Goal: Information Seeking & Learning: Find specific fact

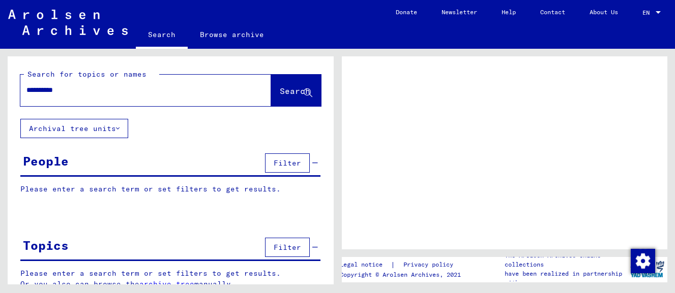
type input "**********"
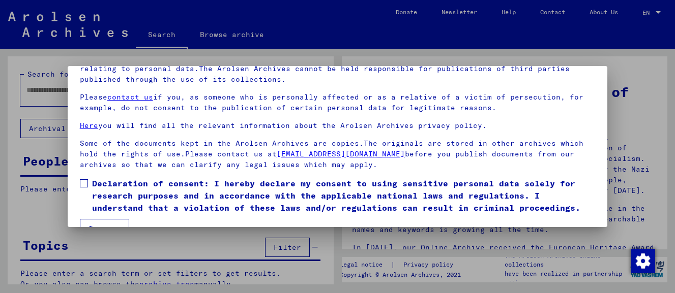
scroll to position [80, 0]
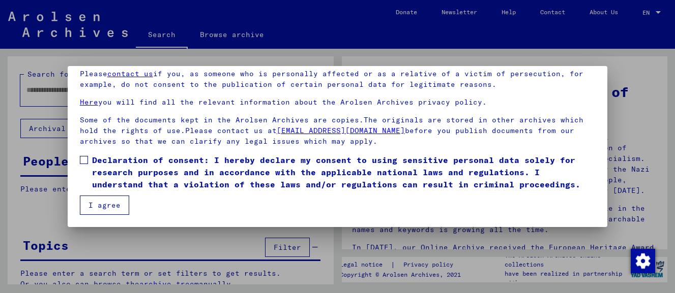
click at [83, 163] on span at bounding box center [84, 160] width 8 height 8
click at [98, 206] on button "I agree" at bounding box center [104, 205] width 49 height 19
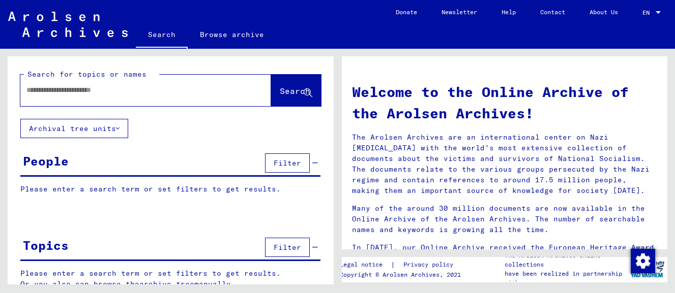
click at [79, 91] on input "text" at bounding box center [133, 90] width 214 height 11
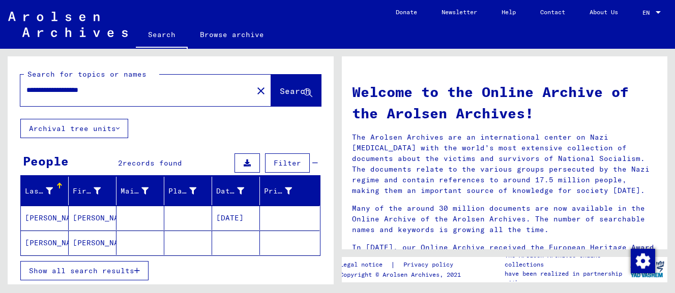
click at [76, 213] on mat-cell "[PERSON_NAME]" at bounding box center [93, 218] width 48 height 24
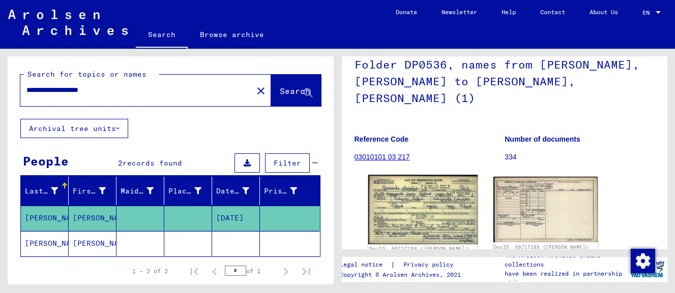
scroll to position [110, 0]
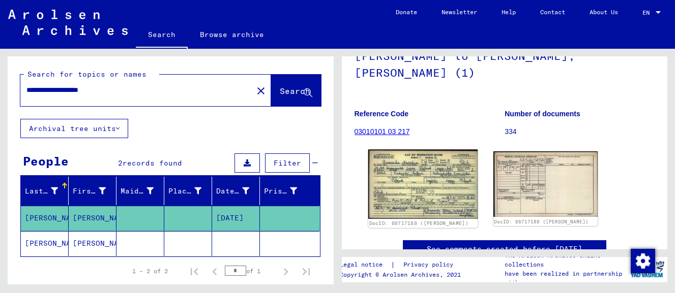
click at [426, 161] on img at bounding box center [423, 185] width 110 height 70
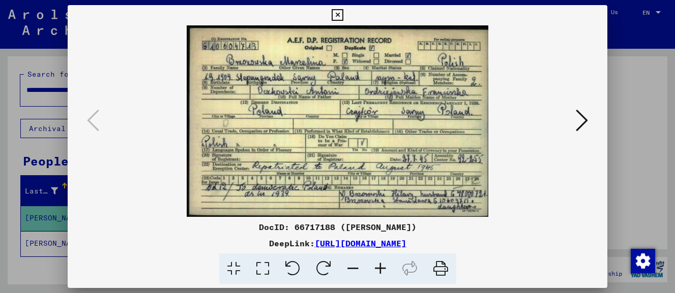
click at [585, 125] on icon at bounding box center [581, 120] width 12 height 24
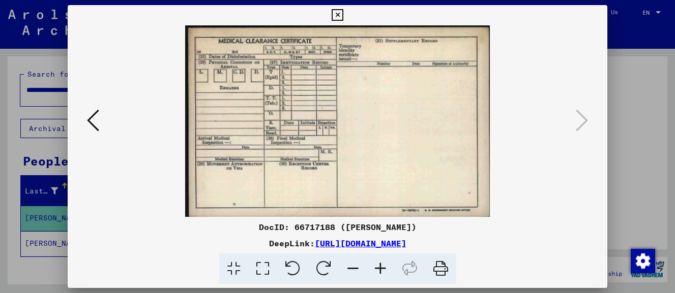
click at [343, 13] on icon at bounding box center [337, 15] width 12 height 12
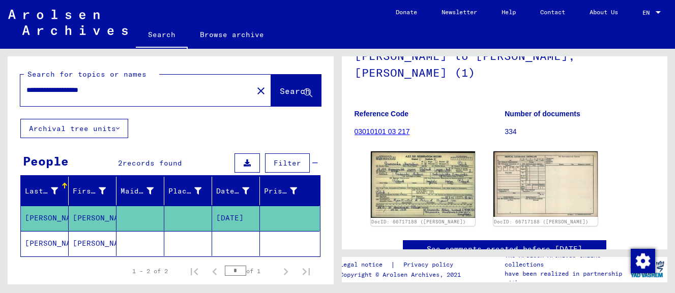
click at [78, 240] on mat-cell "[PERSON_NAME]" at bounding box center [93, 243] width 48 height 25
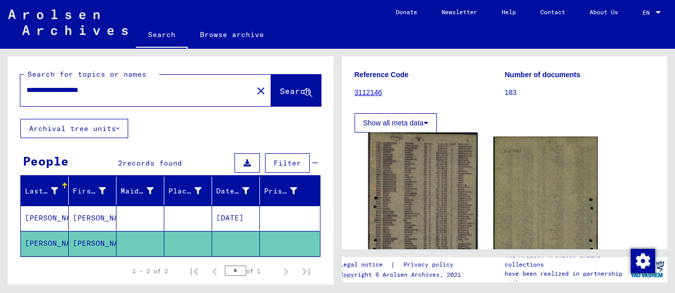
scroll to position [165, 0]
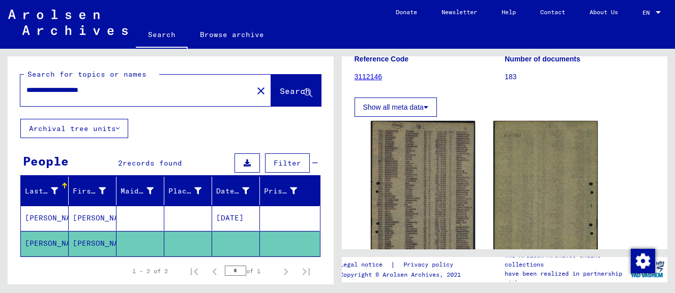
drag, startPoint x: 133, startPoint y: 89, endPoint x: -4, endPoint y: 62, distance: 139.5
click at [26, 85] on input "**********" at bounding box center [136, 90] width 220 height 11
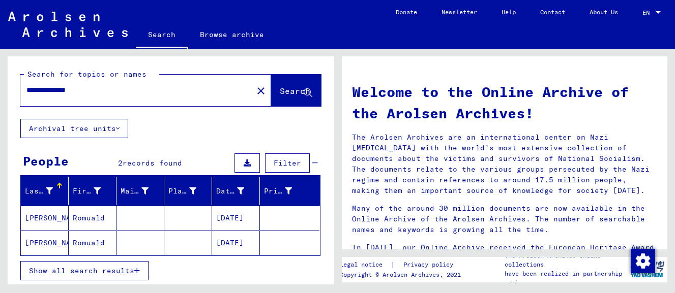
click at [96, 214] on mat-cell "Romuald" at bounding box center [93, 218] width 48 height 24
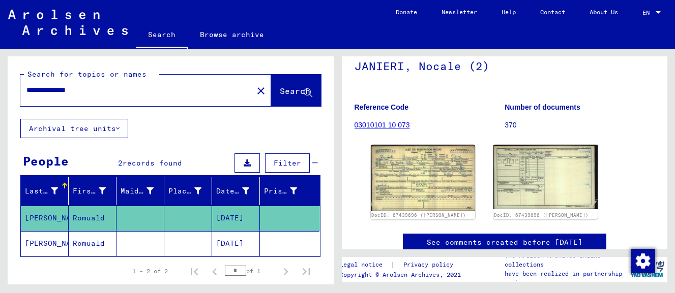
scroll to position [110, 0]
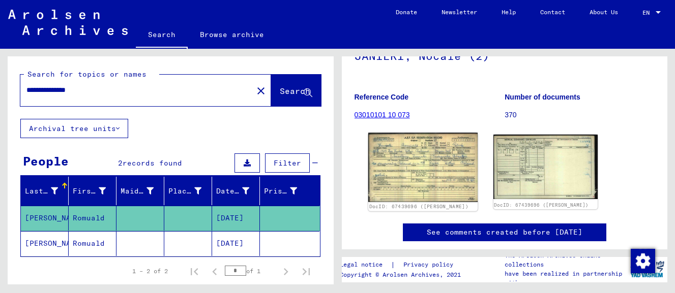
click at [433, 165] on img at bounding box center [423, 168] width 110 height 70
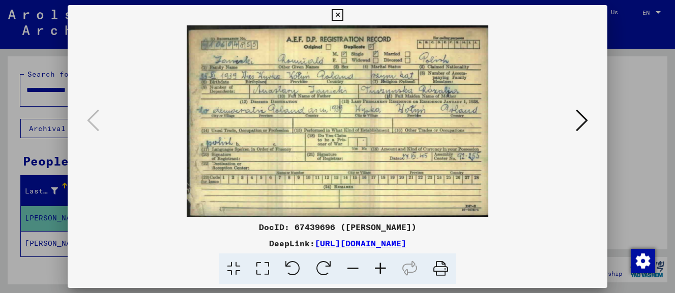
click at [587, 121] on icon at bounding box center [581, 120] width 12 height 24
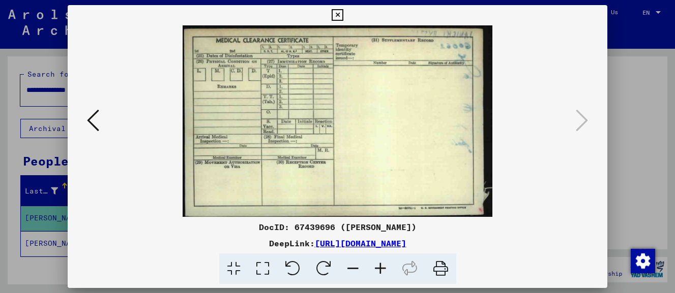
click at [343, 15] on icon at bounding box center [337, 15] width 12 height 12
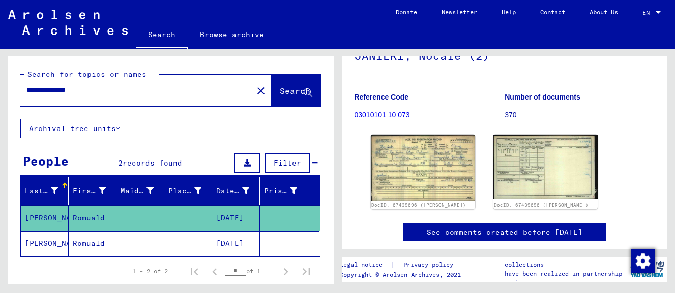
drag, startPoint x: 61, startPoint y: 91, endPoint x: -4, endPoint y: 85, distance: 65.4
click at [26, 85] on input "**********" at bounding box center [136, 90] width 220 height 11
click at [94, 93] on input "**********" at bounding box center [136, 90] width 220 height 11
type input "**********"
click at [280, 95] on span "Search" at bounding box center [295, 91] width 30 height 10
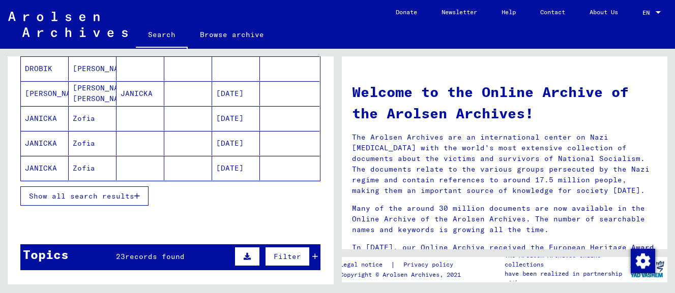
scroll to position [165, 0]
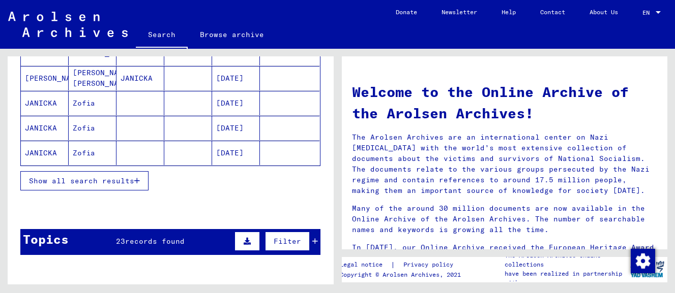
click at [82, 182] on span "Show all search results" at bounding box center [81, 180] width 105 height 9
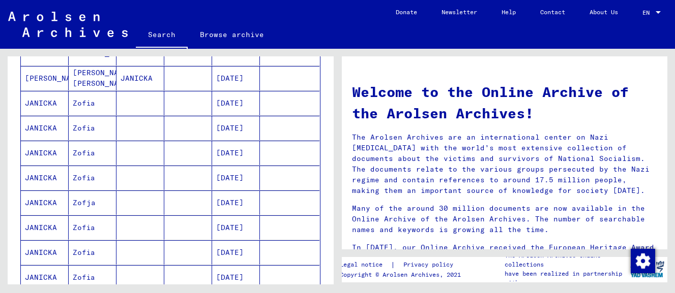
click at [85, 257] on mat-cell "Zofia" at bounding box center [93, 252] width 48 height 24
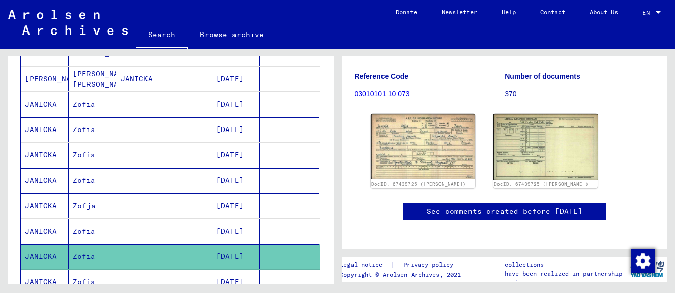
scroll to position [149, 0]
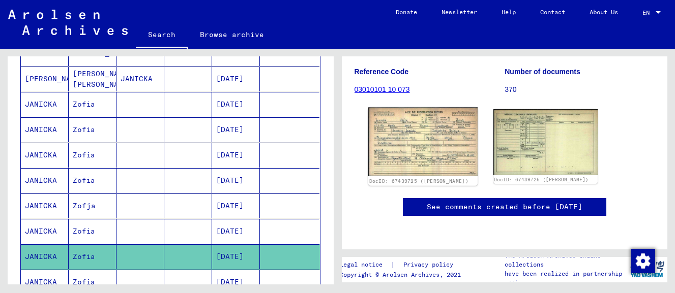
click at [425, 135] on img at bounding box center [423, 142] width 110 height 69
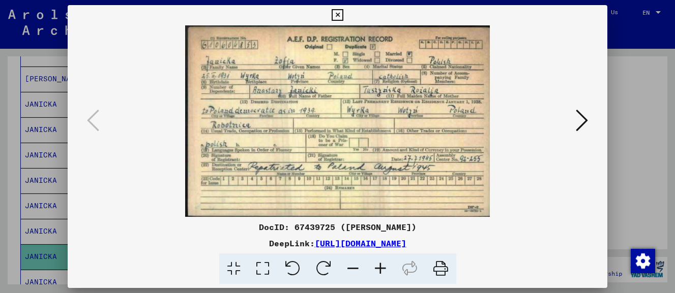
click at [343, 14] on icon at bounding box center [337, 15] width 12 height 12
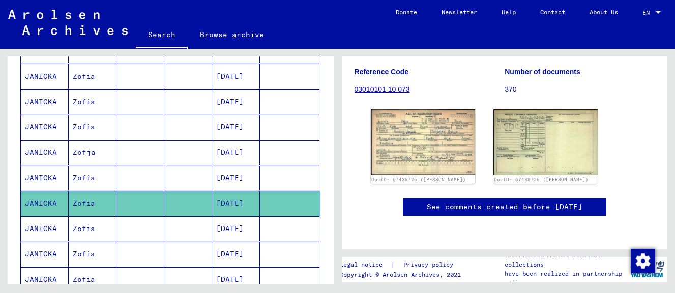
scroll to position [220, 0]
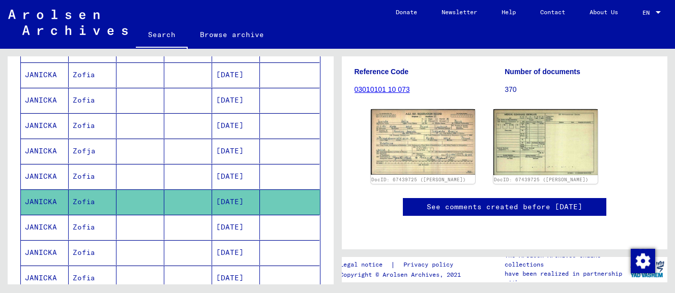
click at [86, 228] on mat-cell "Zofia" at bounding box center [93, 227] width 48 height 25
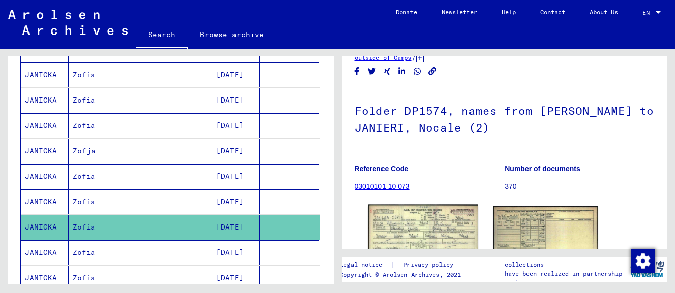
scroll to position [55, 0]
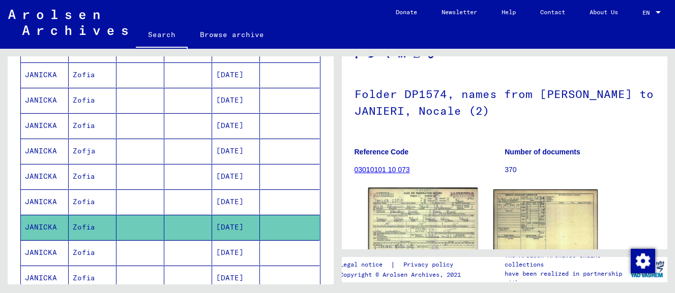
click at [430, 223] on img at bounding box center [423, 222] width 110 height 69
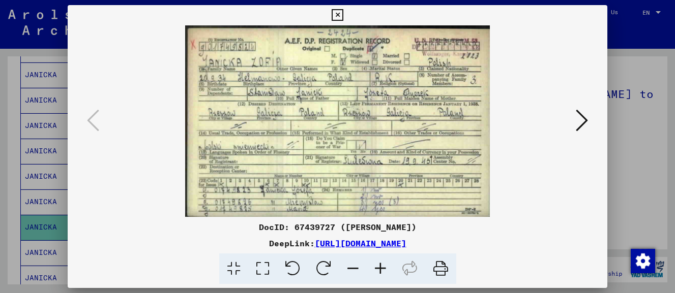
click at [343, 17] on icon at bounding box center [337, 15] width 12 height 12
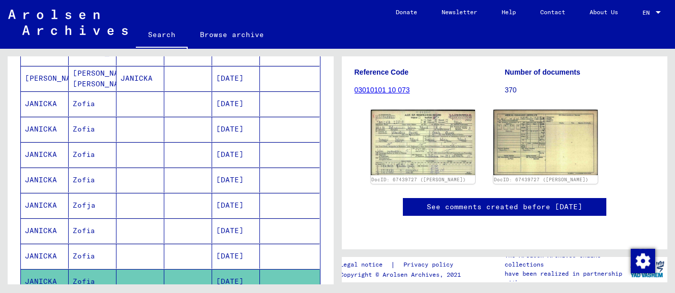
scroll to position [165, 0]
